Goal: Task Accomplishment & Management: Manage account settings

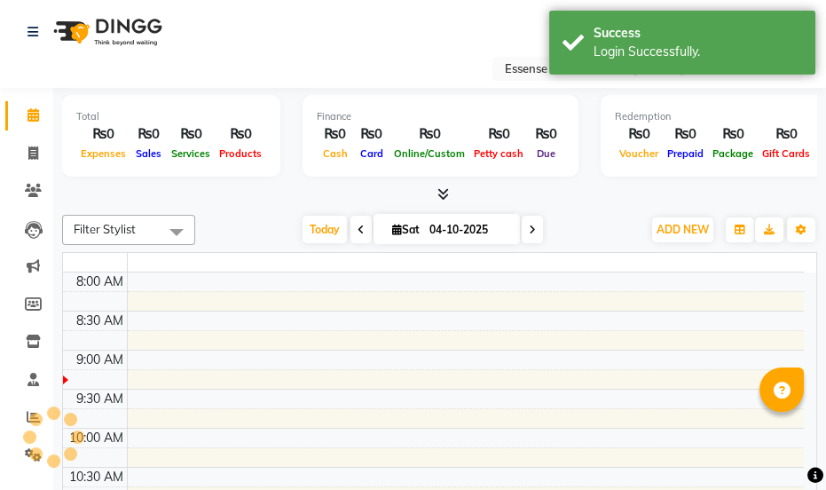
select select "en"
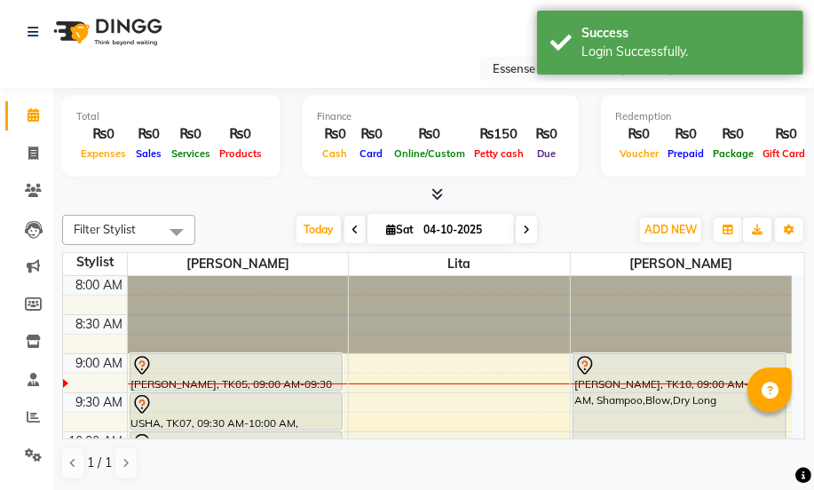
click at [142, 364] on icon at bounding box center [140, 363] width 5 height 7
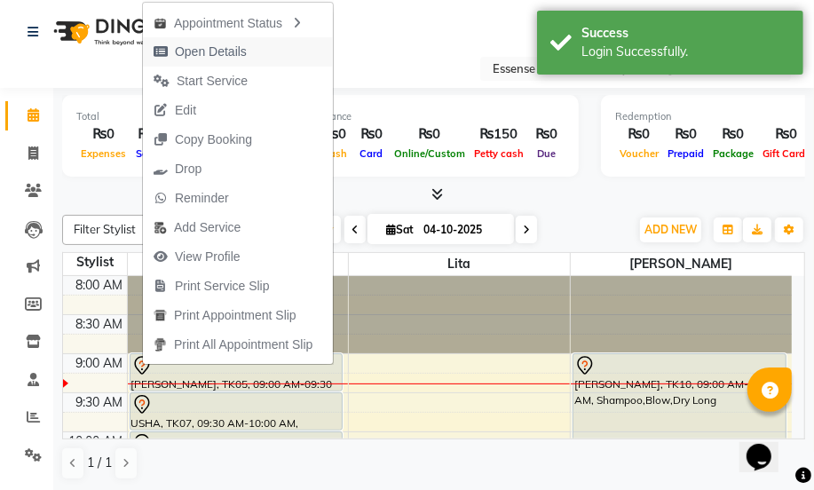
click at [182, 56] on span "Open Details" at bounding box center [211, 52] width 72 height 19
select select "7"
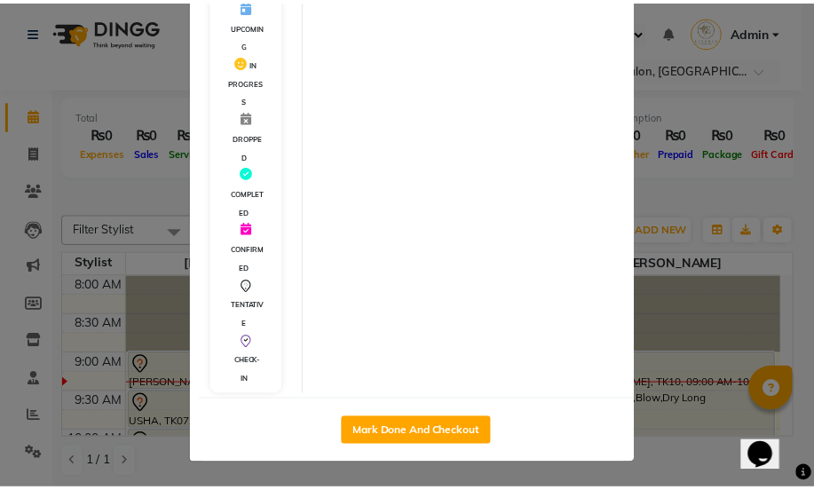
scroll to position [423, 0]
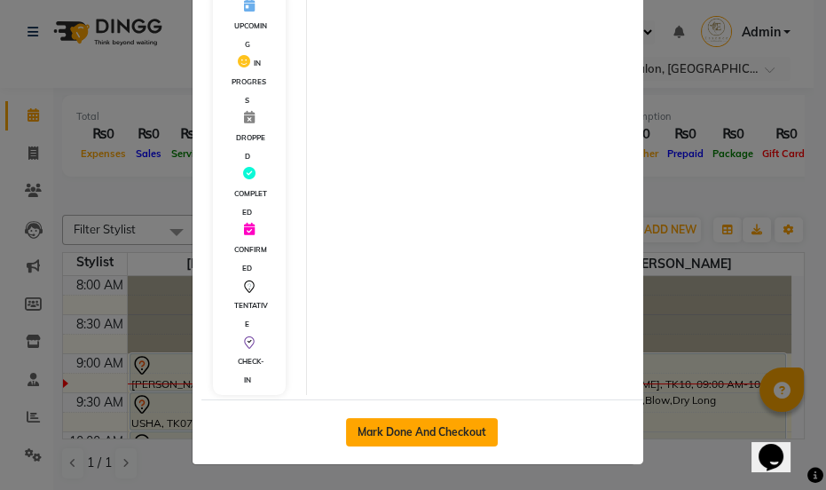
click at [408, 435] on button "Mark Done And Checkout" at bounding box center [422, 432] width 152 height 28
select select "8408"
select select "service"
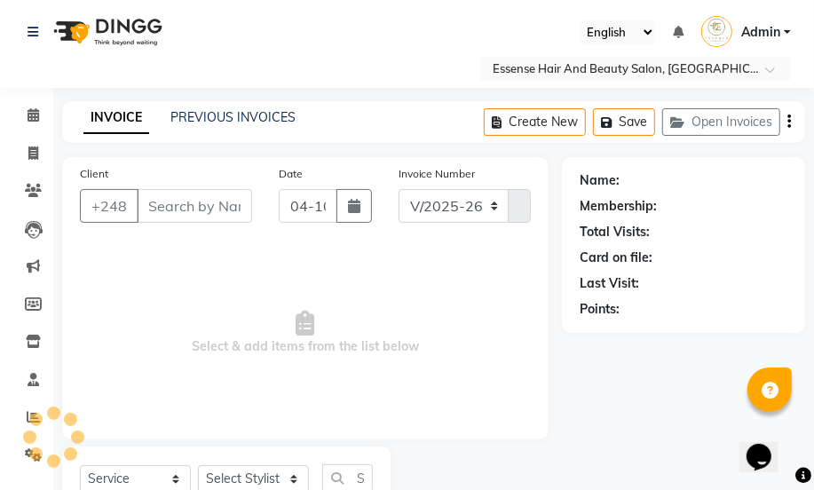
type input "2819977"
select select "81254"
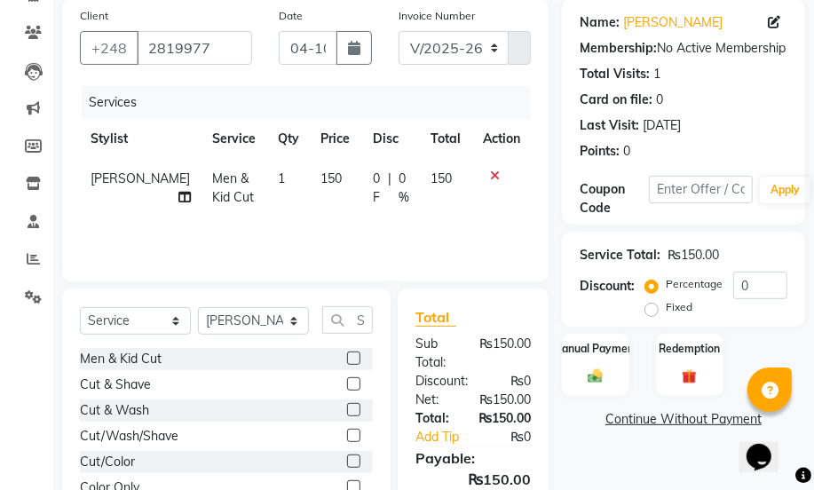
scroll to position [161, 0]
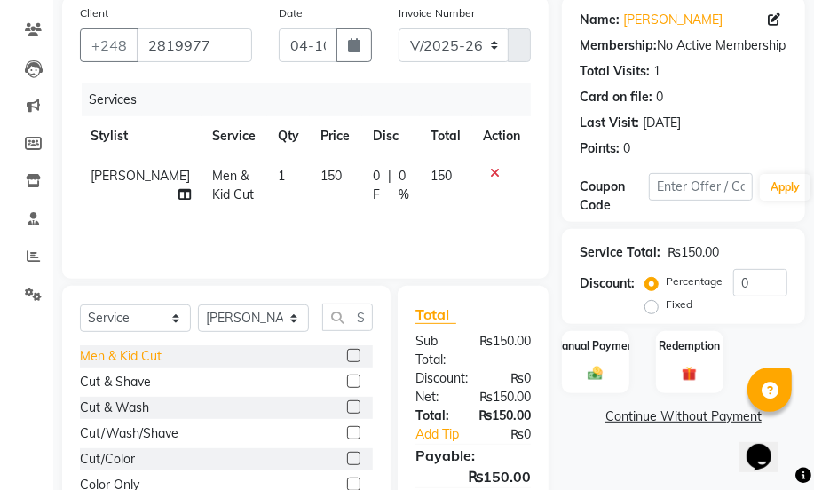
click at [133, 352] on div "Men & Kid Cut" at bounding box center [121, 356] width 82 height 19
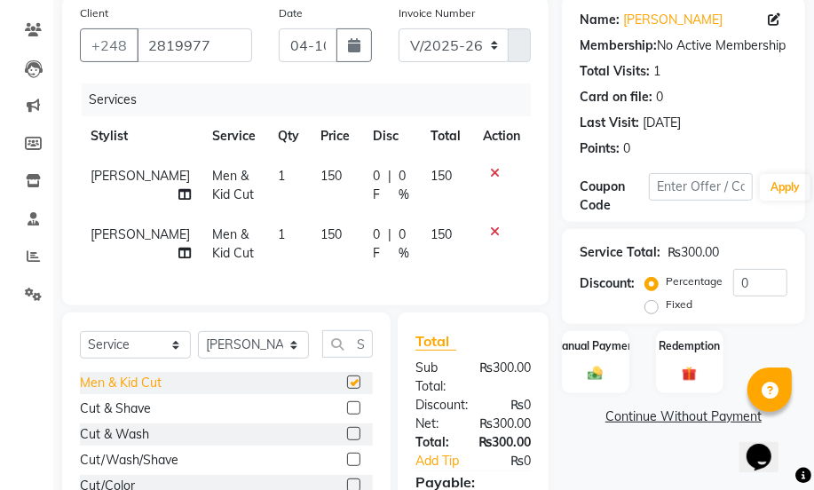
checkbox input "false"
click at [588, 369] on img at bounding box center [595, 374] width 25 height 18
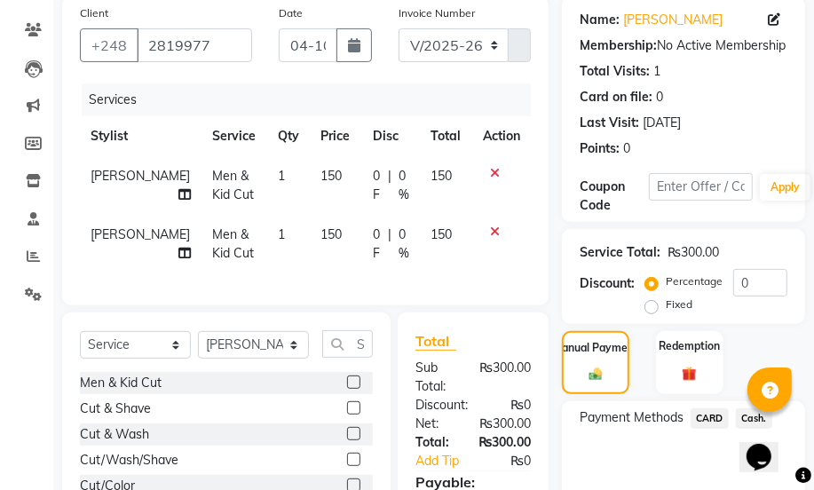
click at [741, 409] on span "Cash." at bounding box center [754, 418] width 36 height 20
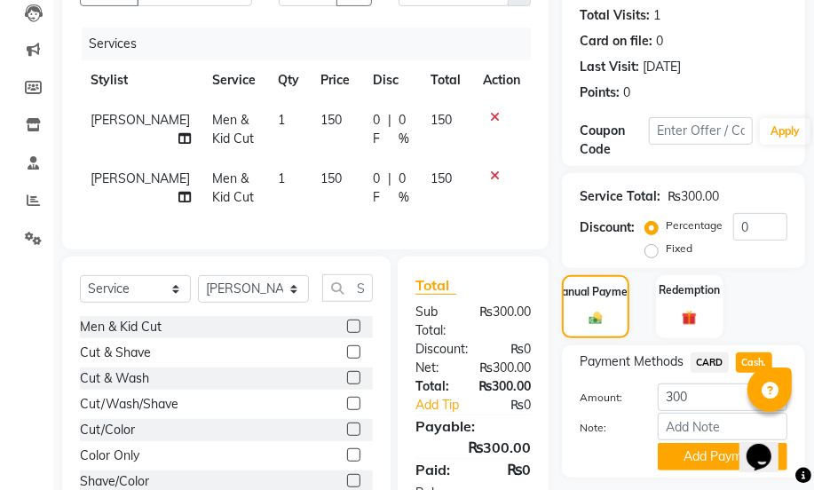
scroll to position [304, 0]
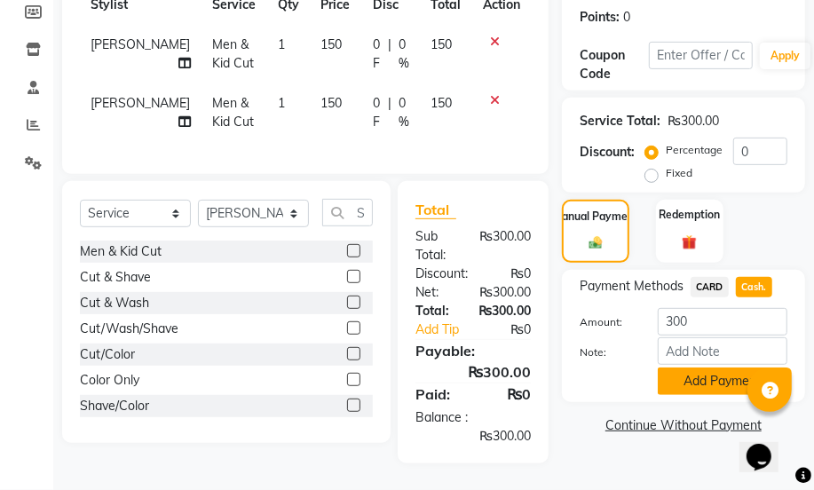
click at [702, 375] on button "Add Payment" at bounding box center [723, 381] width 130 height 28
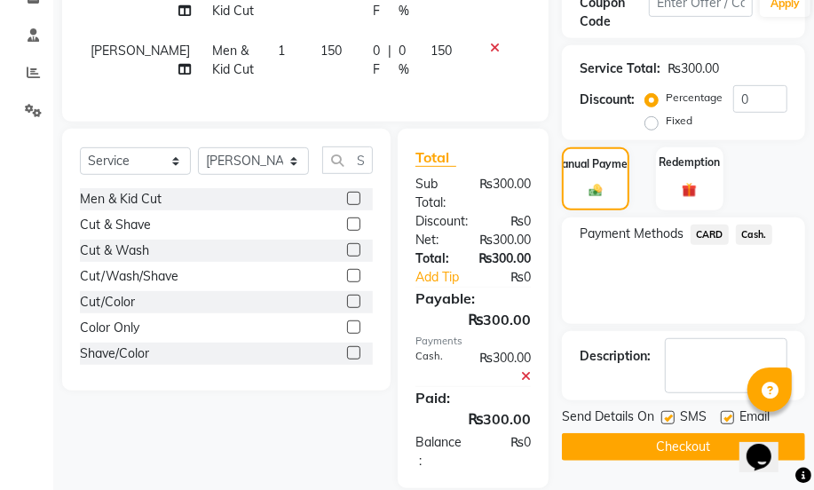
scroll to position [382, 0]
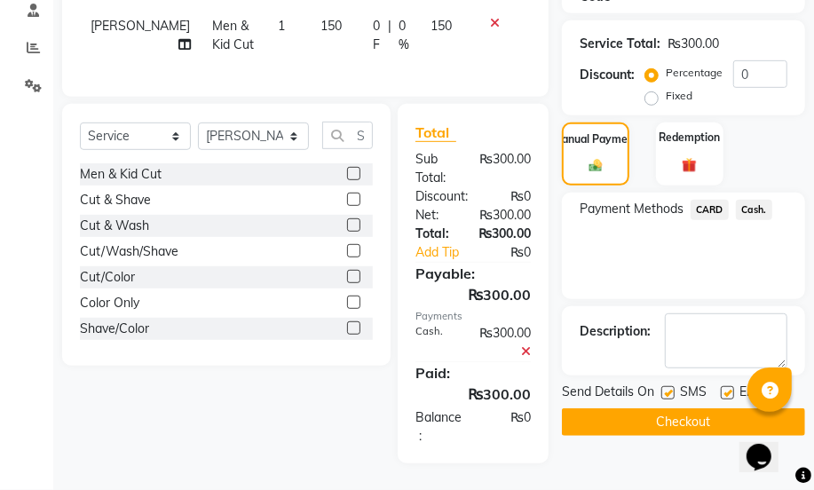
click at [674, 408] on button "Checkout" at bounding box center [683, 422] width 243 height 28
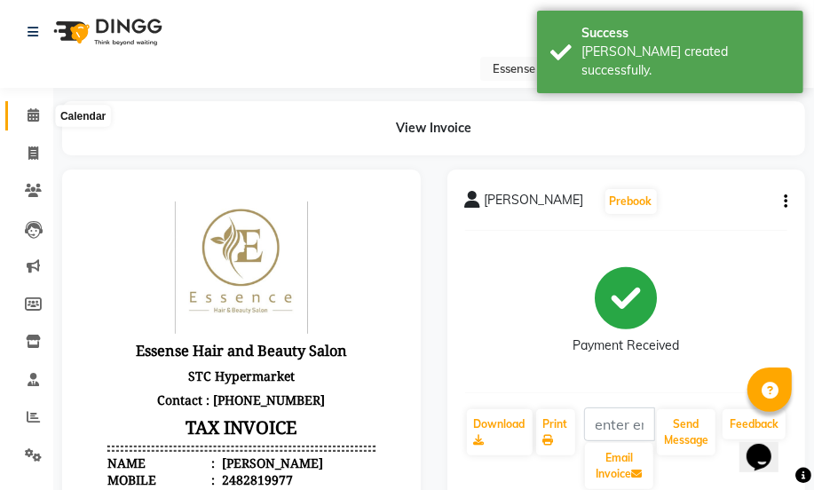
click at [36, 112] on icon at bounding box center [34, 114] width 12 height 13
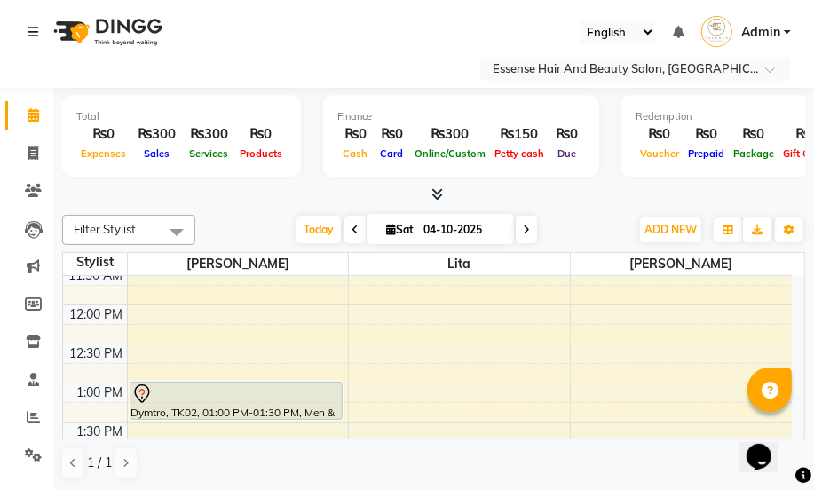
scroll to position [322, 0]
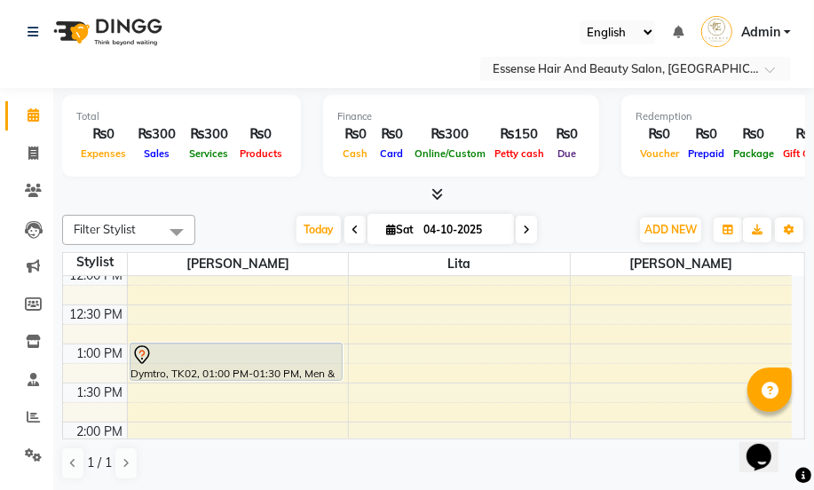
click at [140, 353] on icon at bounding box center [141, 354] width 21 height 21
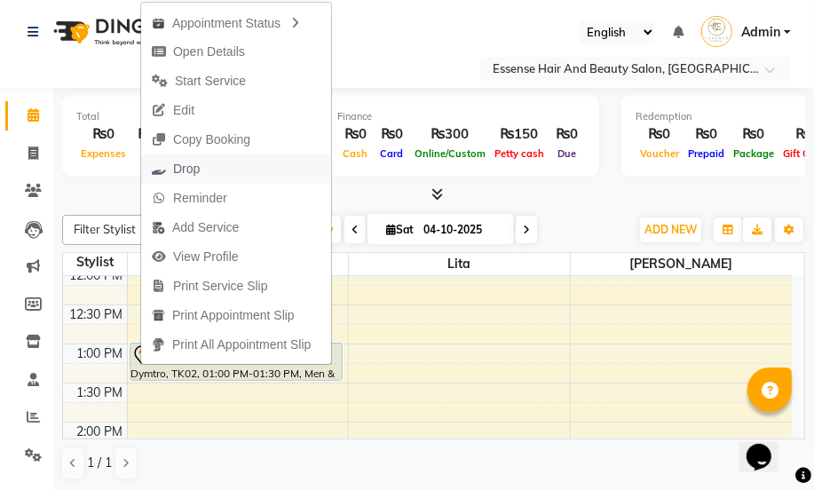
click at [186, 175] on span "Drop" at bounding box center [186, 169] width 27 height 19
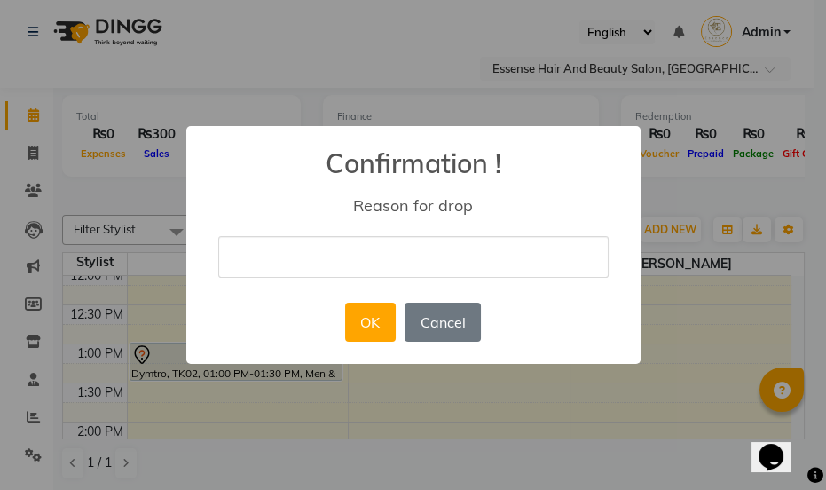
type input "nil"
click at [368, 326] on button "OK" at bounding box center [370, 322] width 51 height 39
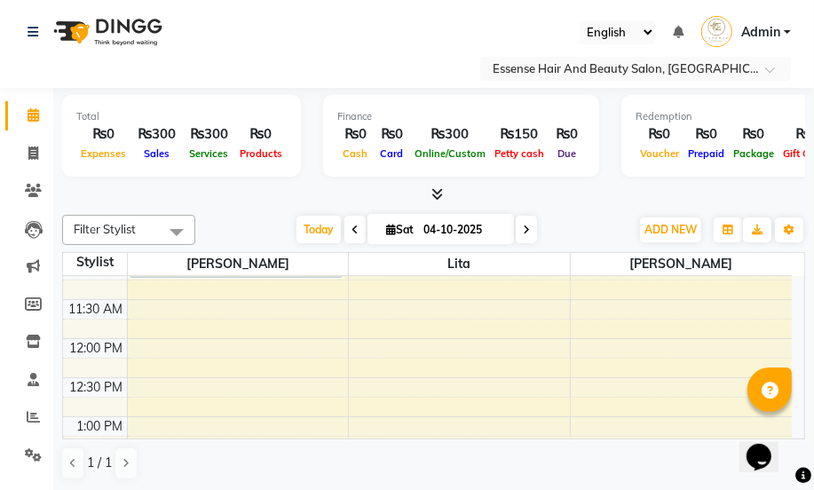
scroll to position [161, 0]
